Goal: Information Seeking & Learning: Learn about a topic

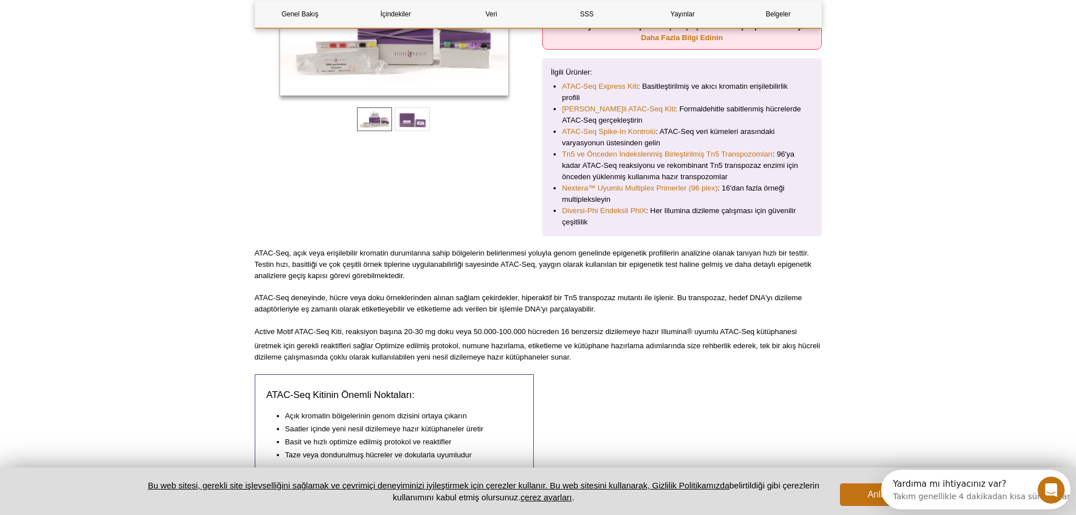
scroll to position [322, 0]
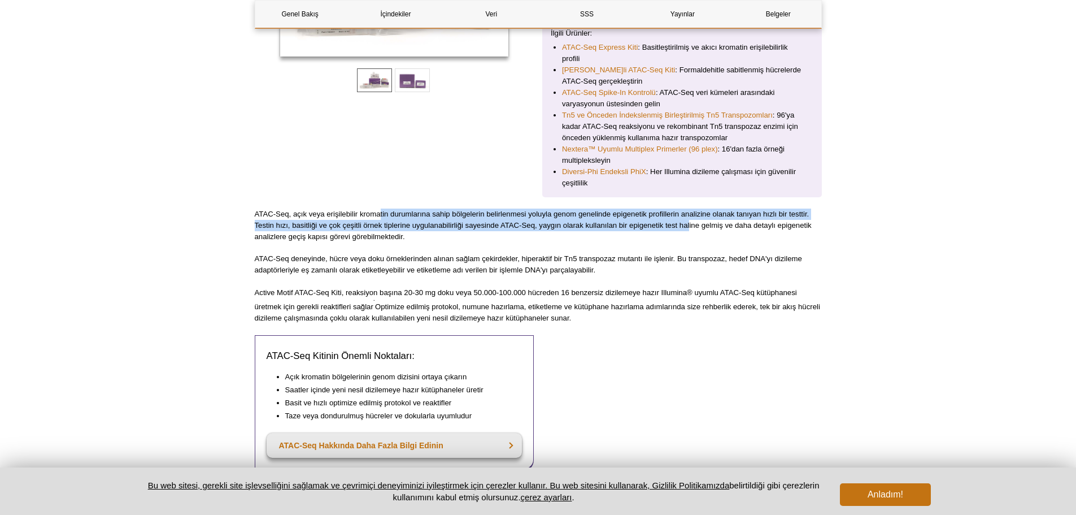
drag, startPoint x: 381, startPoint y: 216, endPoint x: 690, endPoint y: 221, distance: 309.1
click at [690, 221] on font "ATAC-Seq, açık veya erişilebilir kromatin durumlarına sahip bölgelerin belirlen…" at bounding box center [533, 225] width 557 height 31
click at [701, 218] on p "ATAC-Seq, açık veya erişilebilir kromatin durumlarına sahip bölgelerin belirlen…" at bounding box center [538, 225] width 567 height 34
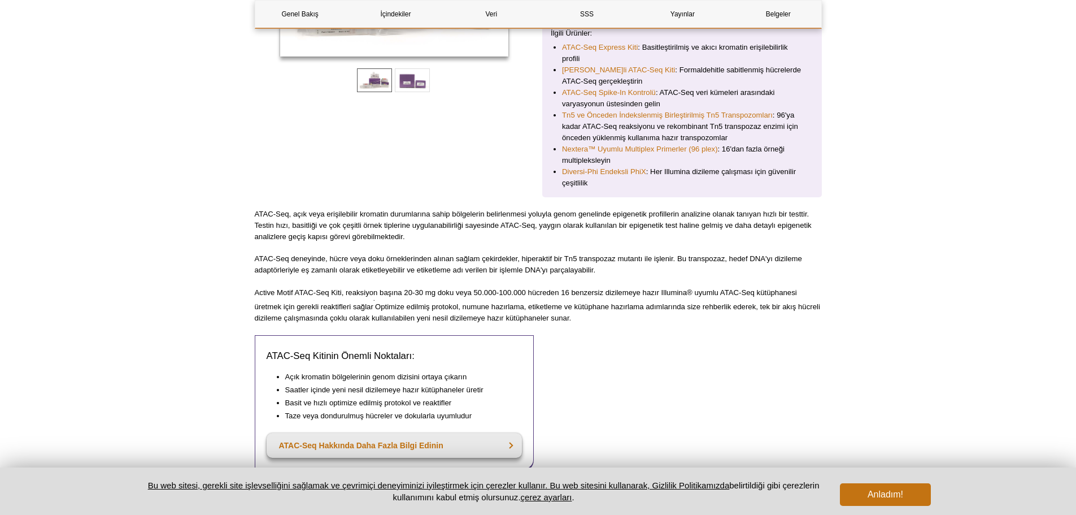
click at [648, 226] on font "ATAC-Seq, açık veya erişilebilir kromatin durumlarına sahip bölgelerin belirlen…" at bounding box center [533, 225] width 557 height 31
copy font "epigenetik"
drag, startPoint x: 334, startPoint y: 259, endPoint x: 584, endPoint y: 254, distance: 249.2
click at [584, 254] on p "ATAC-Seq deneyinde, hücre veya doku örneklerinden alınan sağlam çekirdekler, hi…" at bounding box center [538, 264] width 567 height 23
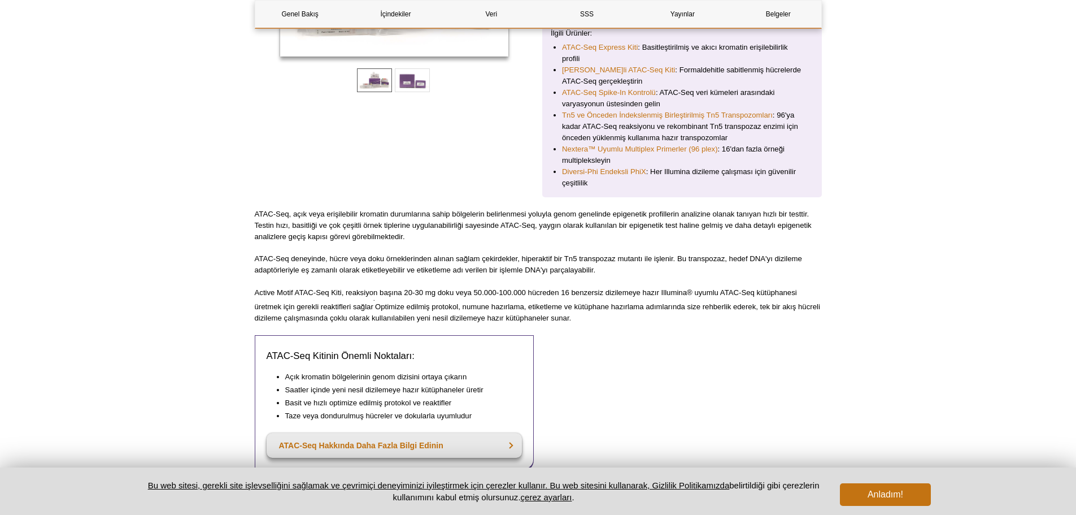
click at [631, 255] on font "ATAC-Seq deneyinde, hücre veya doku örneklerinden alınan sağlam çekirdekler, hi…" at bounding box center [528, 264] width 547 height 20
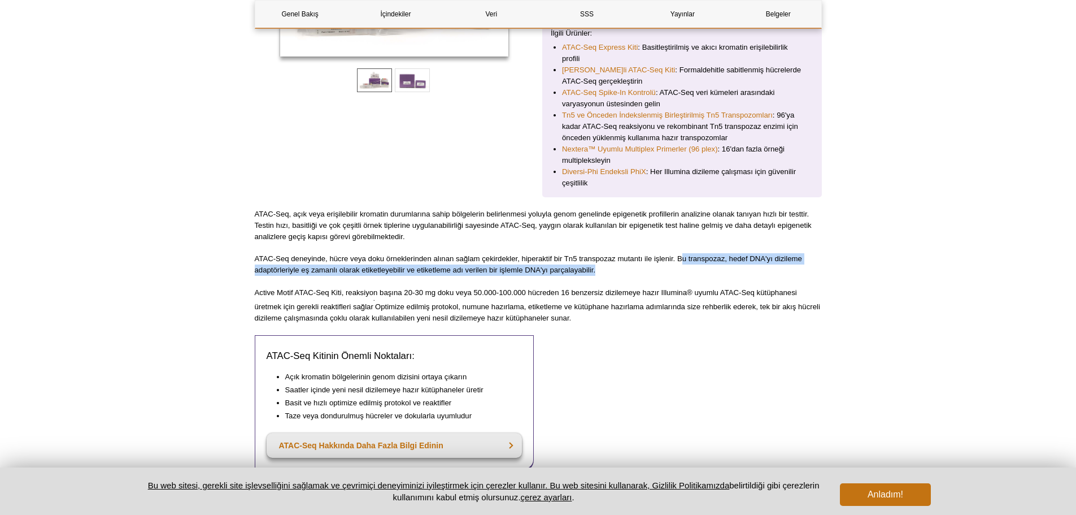
drag, startPoint x: 683, startPoint y: 258, endPoint x: 621, endPoint y: 268, distance: 63.1
click at [621, 268] on p "ATAC-Seq deneyinde, hücre veya doku örneklerinden alınan sağlam çekirdekler, hi…" at bounding box center [538, 264] width 567 height 23
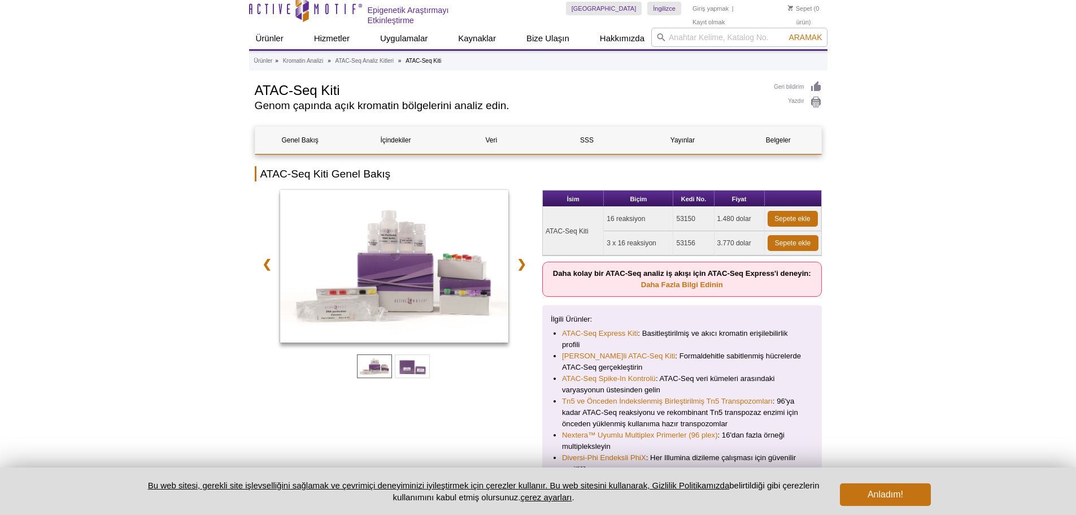
scroll to position [56, 0]
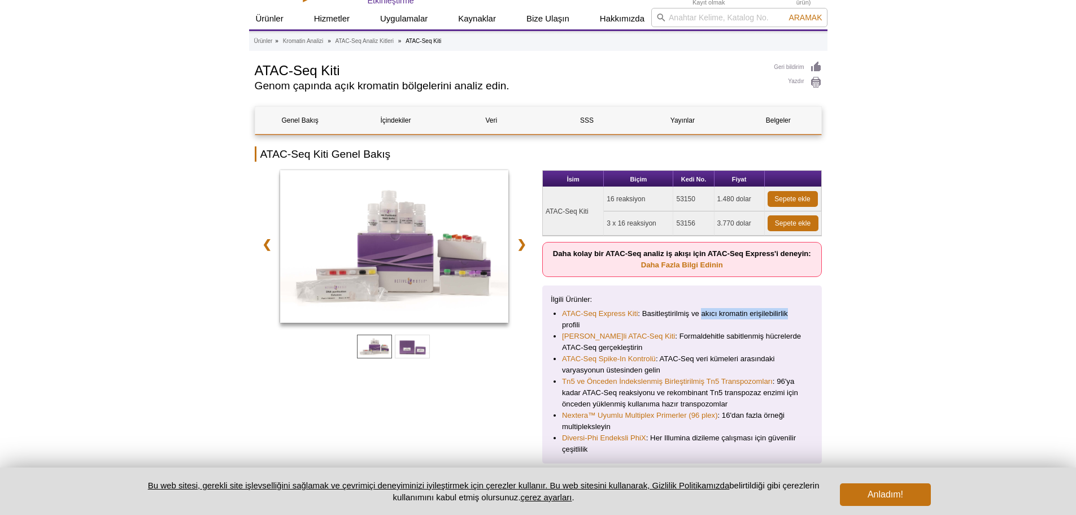
drag, startPoint x: 702, startPoint y: 315, endPoint x: 796, endPoint y: 314, distance: 94.3
click at [796, 314] on li "ATAC-Seq Express Kiti : Basitleştirilmiş ve akıcı kromatin erişilebilirlik prof…" at bounding box center [682, 319] width 240 height 23
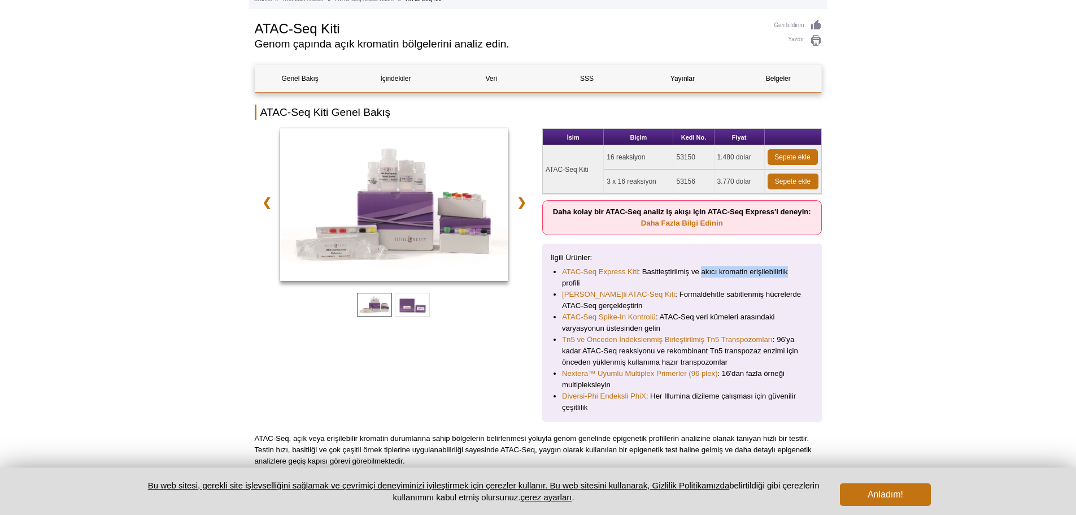
scroll to position [169, 0]
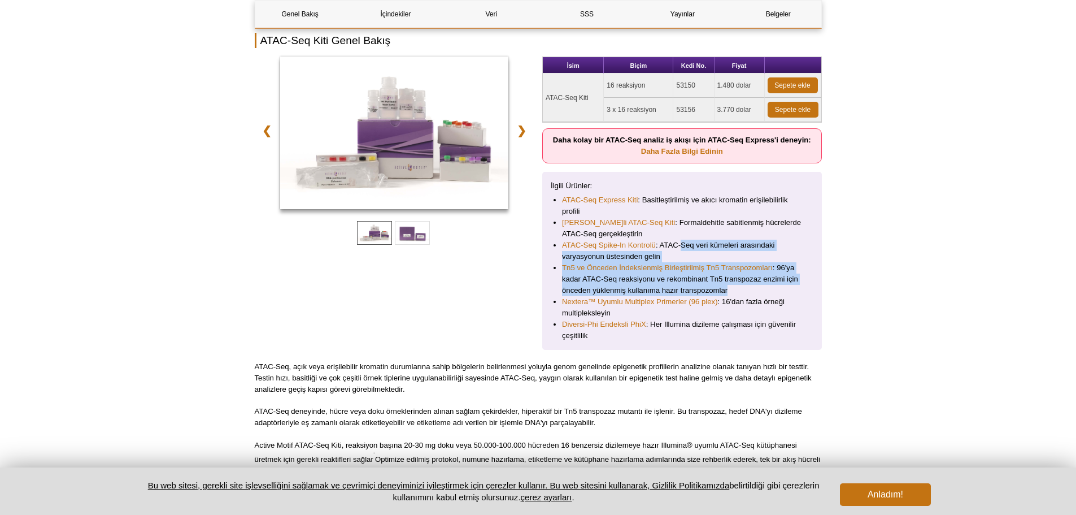
drag, startPoint x: 683, startPoint y: 245, endPoint x: 742, endPoint y: 291, distance: 74.5
click at [742, 291] on ul "ATAC-Seq Express Kiti : Basitleştirilmiş ve akıcı kromatin erişilebilirlik prof…" at bounding box center [676, 267] width 251 height 147
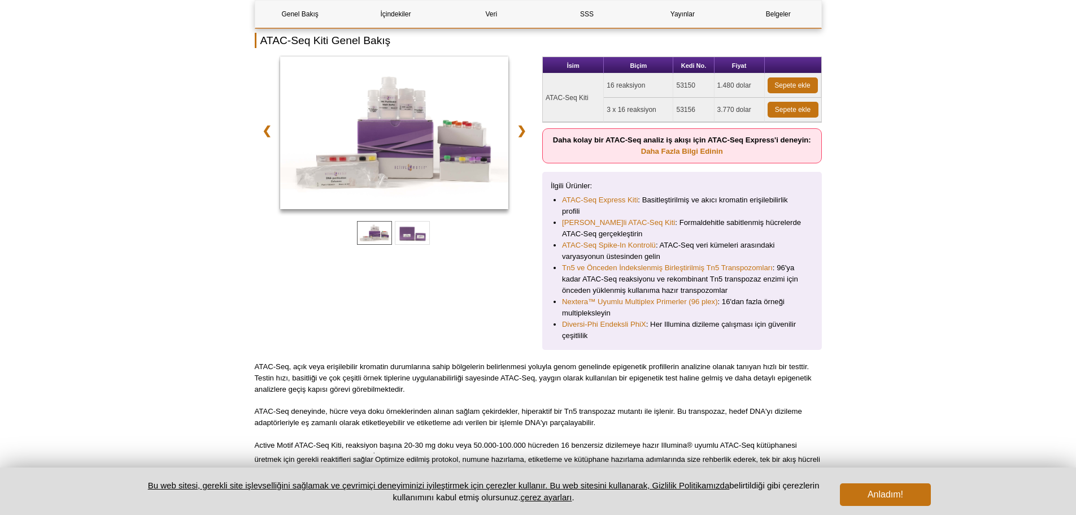
click at [683, 327] on font ": Her Illumina dizileme çalışması için güvenilir çeşitlilik" at bounding box center [679, 330] width 234 height 20
copy font "Illumina"
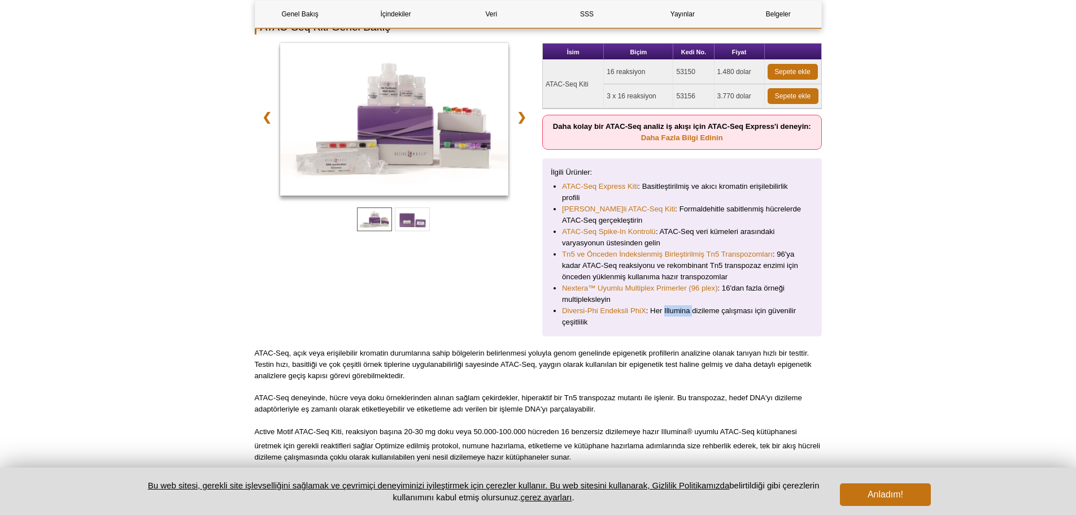
scroll to position [282, 0]
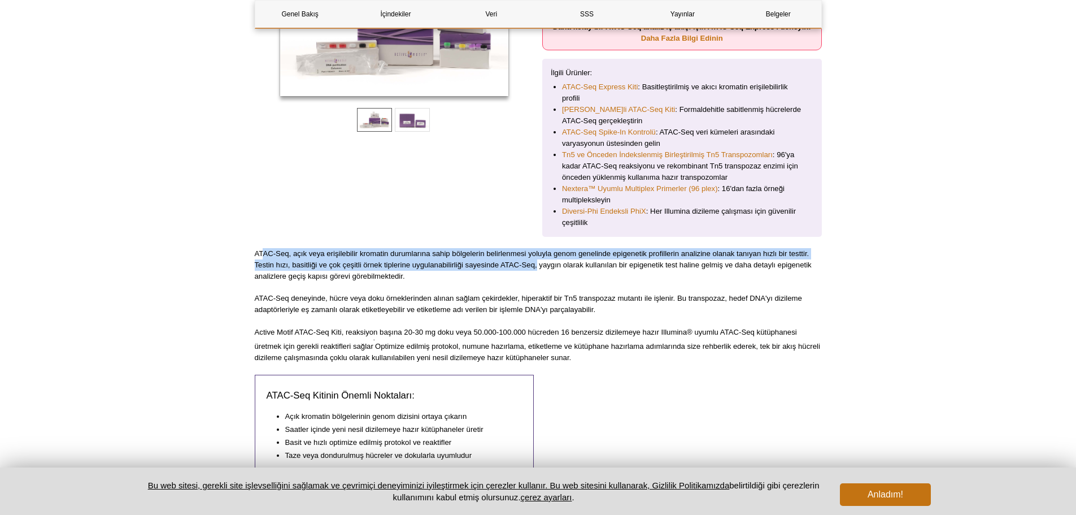
drag, startPoint x: 279, startPoint y: 252, endPoint x: 502, endPoint y: 264, distance: 223.5
click at [504, 264] on font "ATAC-Seq, açık veya erişilebilir kromatin durumlarına sahip bölgelerin belirlen…" at bounding box center [533, 264] width 557 height 31
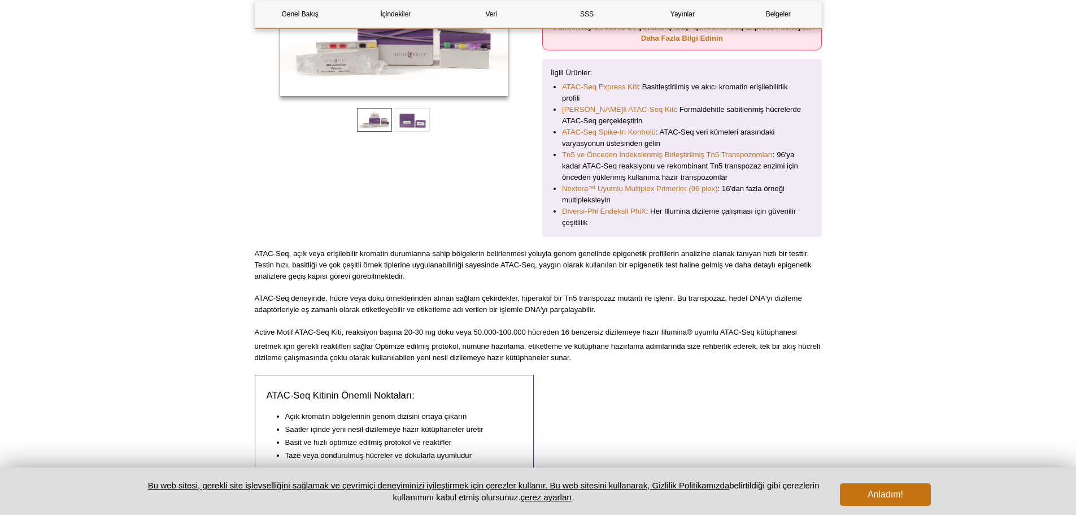
click at [646, 270] on p "ATAC-Seq, açık veya erişilebilir kromatin durumlarına sahip bölgelerin belirlen…" at bounding box center [538, 265] width 567 height 34
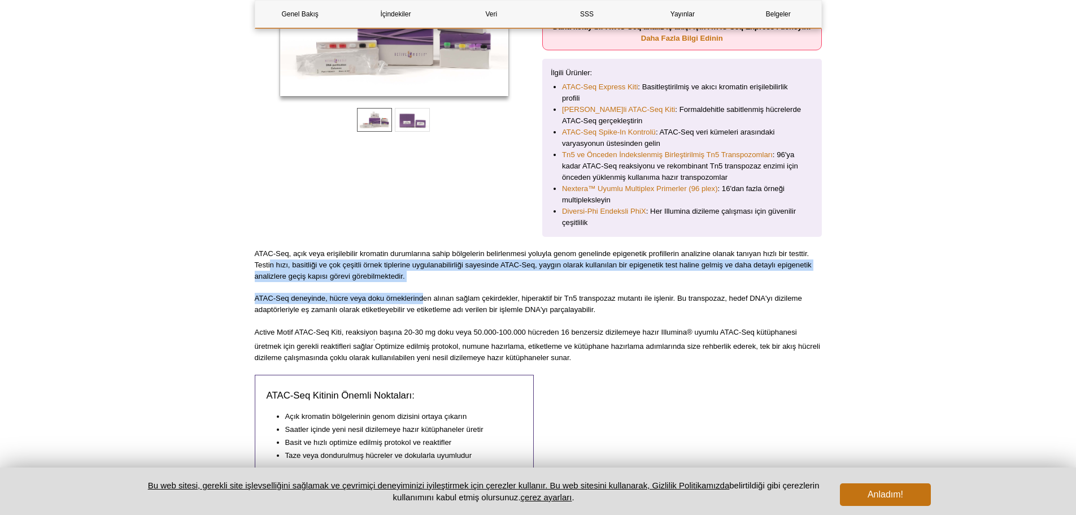
drag, startPoint x: 271, startPoint y: 264, endPoint x: 422, endPoint y: 283, distance: 152.0
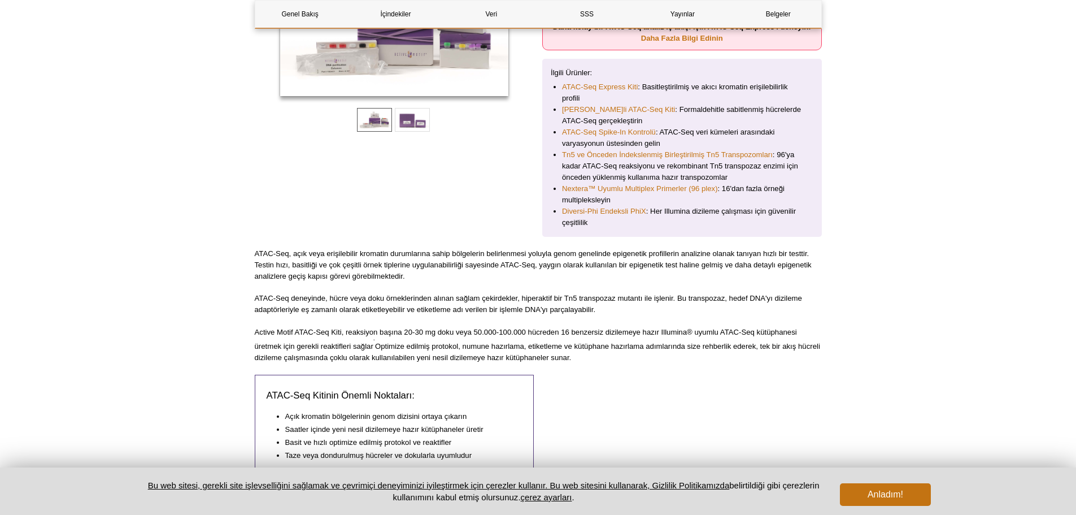
click at [369, 311] on font "ATAC-Seq deneyinde, hücre veya doku örneklerinden alınan sağlam çekirdekler, hi…" at bounding box center [528, 304] width 547 height 20
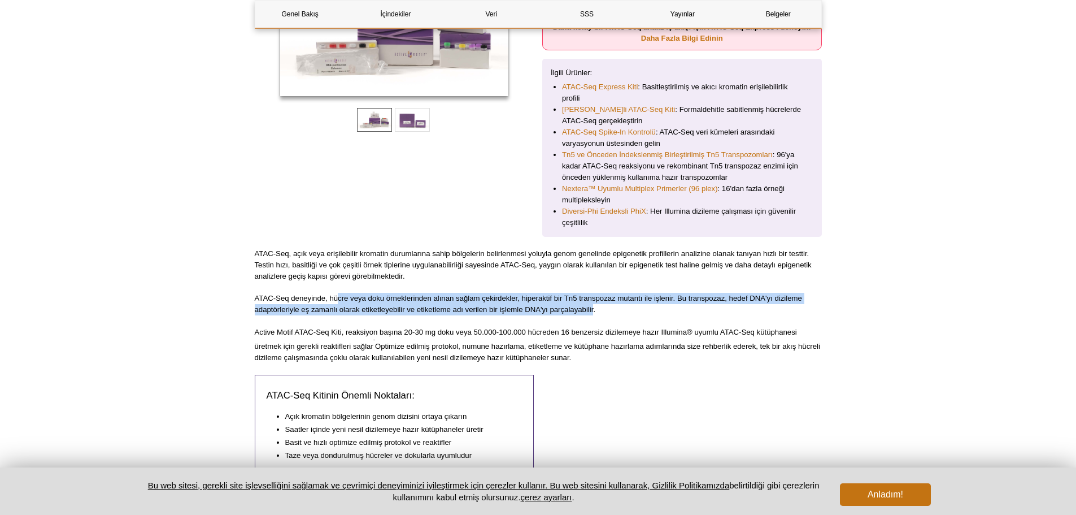
drag, startPoint x: 339, startPoint y: 299, endPoint x: 594, endPoint y: 307, distance: 254.9
click at [594, 307] on font "ATAC-Seq deneyinde, hücre veya doku örneklerinden alınan sağlam çekirdekler, hi…" at bounding box center [528, 304] width 547 height 20
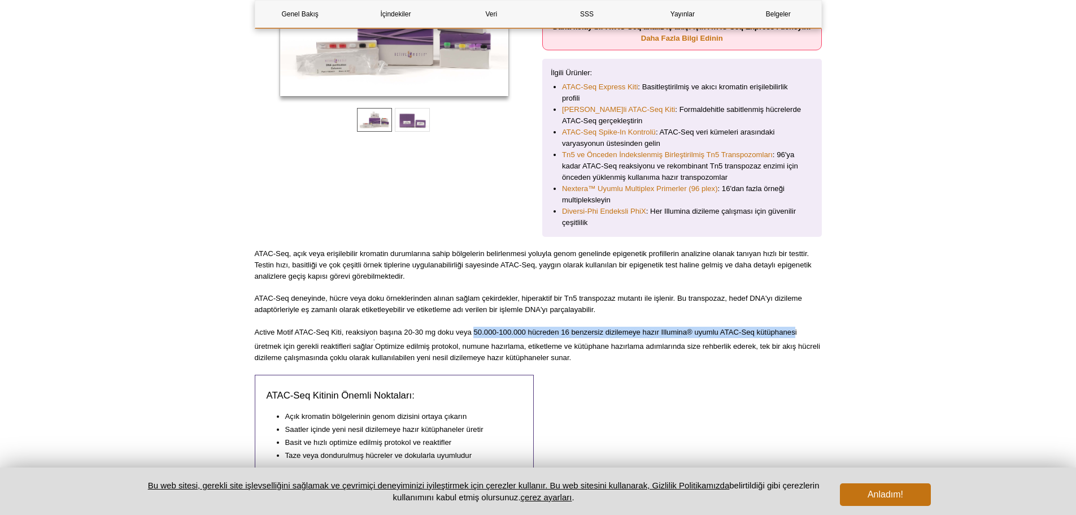
drag, startPoint x: 473, startPoint y: 330, endPoint x: 795, endPoint y: 329, distance: 322.0
click at [795, 329] on font "Active Motif ATAC-Seq Kiti, reaksiyon başına 20-30 mg doku veya 50.000-100.000 …" at bounding box center [526, 339] width 542 height 23
click at [272, 340] on p "Active Motif ATAC-Seq Kiti, reaksiyon başına 20-30 mg doku veya 50.000-100.000 …" at bounding box center [538, 345] width 567 height 37
